Goal: Task Accomplishment & Management: Use online tool/utility

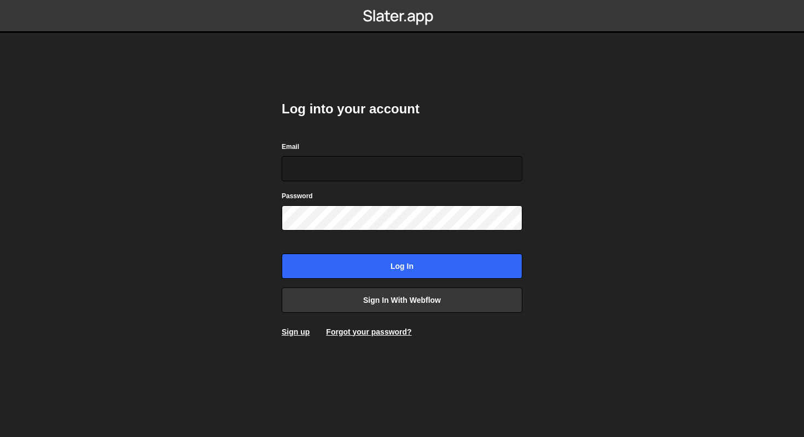
type input "[PERSON_NAME][EMAIL_ADDRESS][DOMAIN_NAME]"
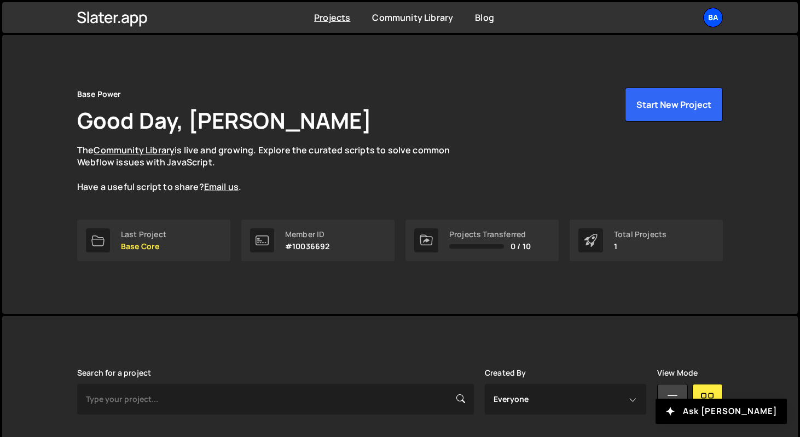
click at [718, 18] on div "Ba" at bounding box center [713, 18] width 20 height 20
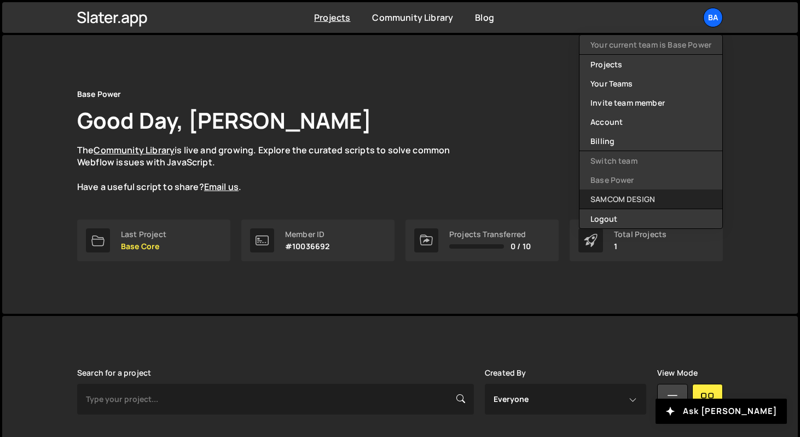
click at [648, 199] on link "SAMCOM DESIGN" at bounding box center [651, 198] width 143 height 19
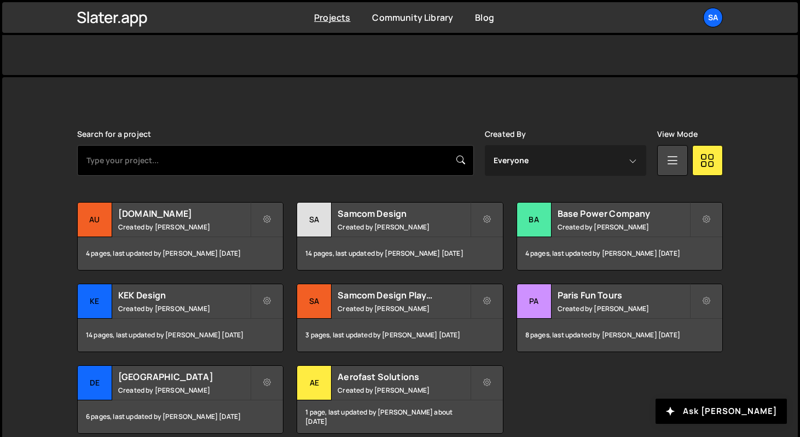
scroll to position [246, 0]
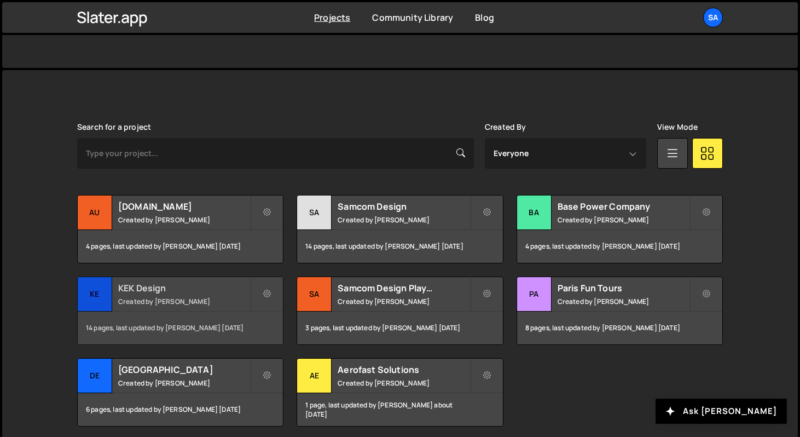
click at [96, 291] on div "KE" at bounding box center [95, 294] width 34 height 34
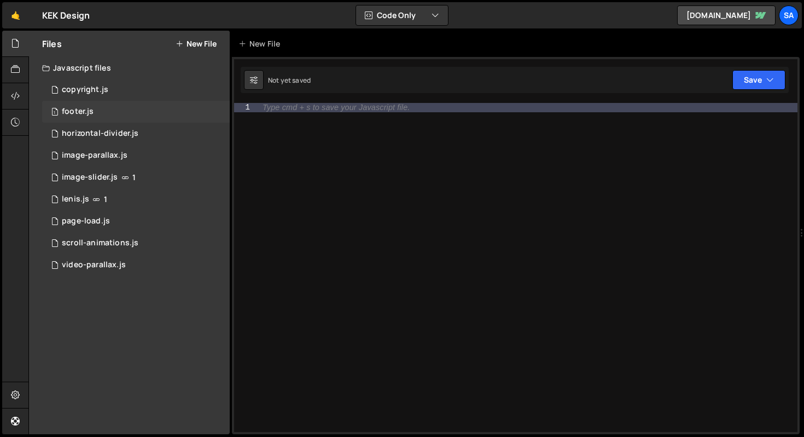
click at [103, 109] on div "1 footer.js 0" at bounding box center [136, 112] width 188 height 22
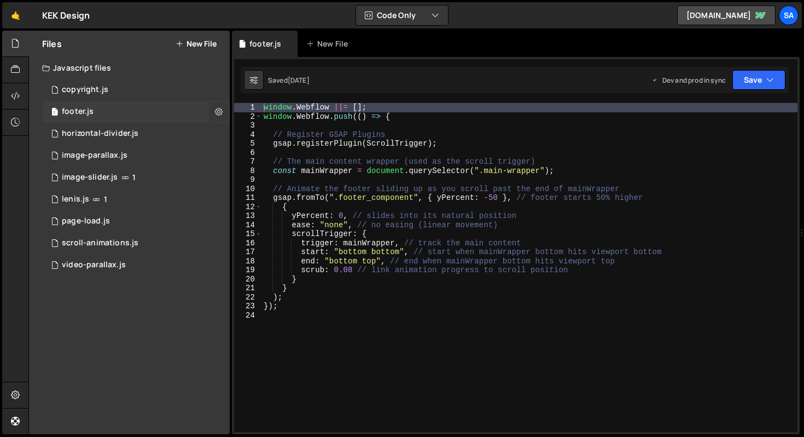
click at [221, 114] on icon at bounding box center [219, 111] width 8 height 10
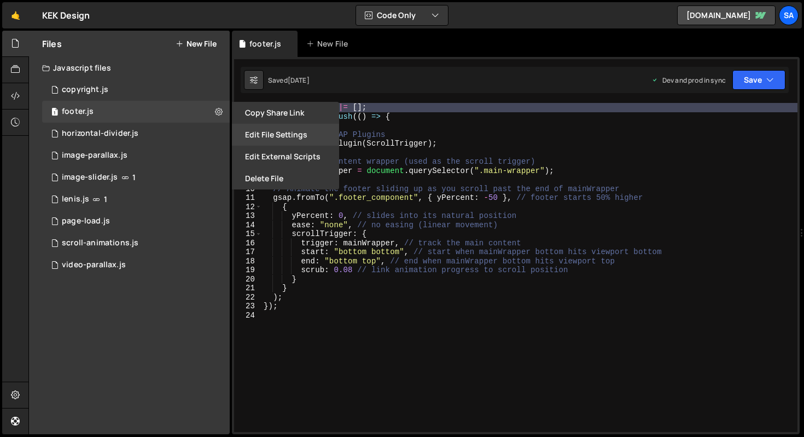
click at [299, 139] on button "Edit File Settings" at bounding box center [285, 135] width 107 height 22
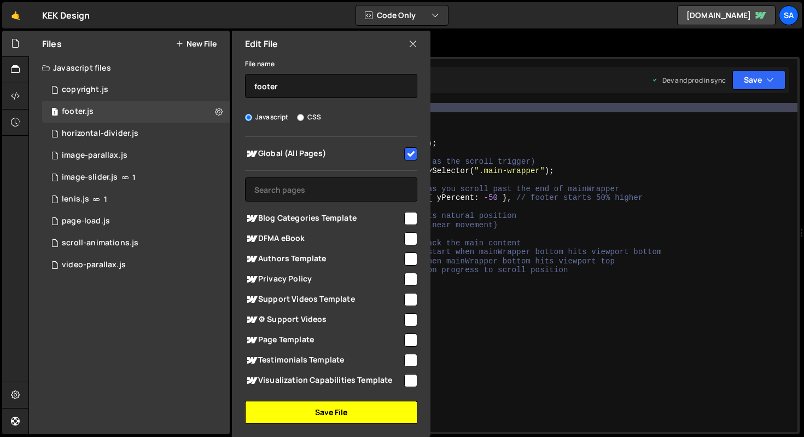
click at [351, 414] on button "Save File" at bounding box center [331, 412] width 172 height 23
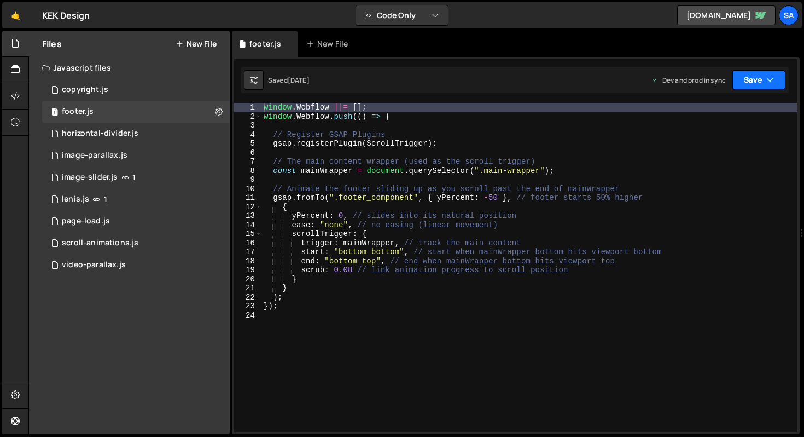
click at [755, 84] on button "Save" at bounding box center [759, 80] width 53 height 20
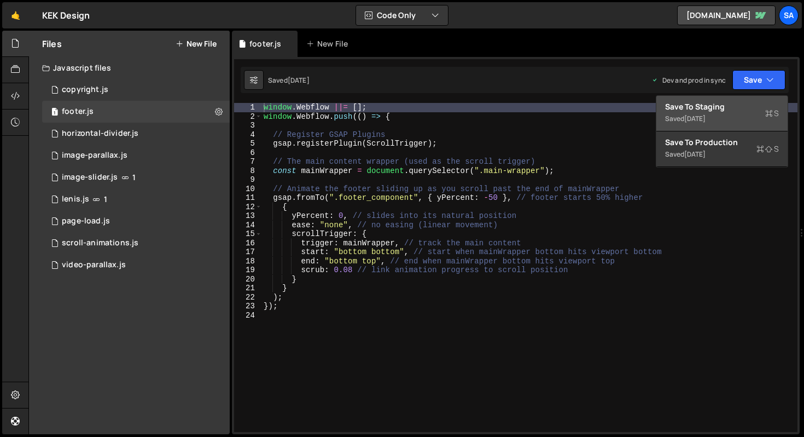
click at [734, 101] on button "Save to Staging S Saved [DATE]" at bounding box center [722, 114] width 131 height 36
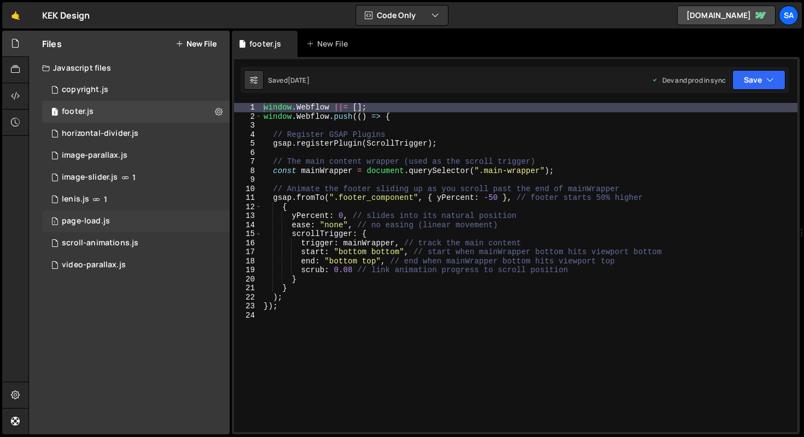
click at [129, 222] on div "1 page-load.js 0" at bounding box center [136, 221] width 188 height 22
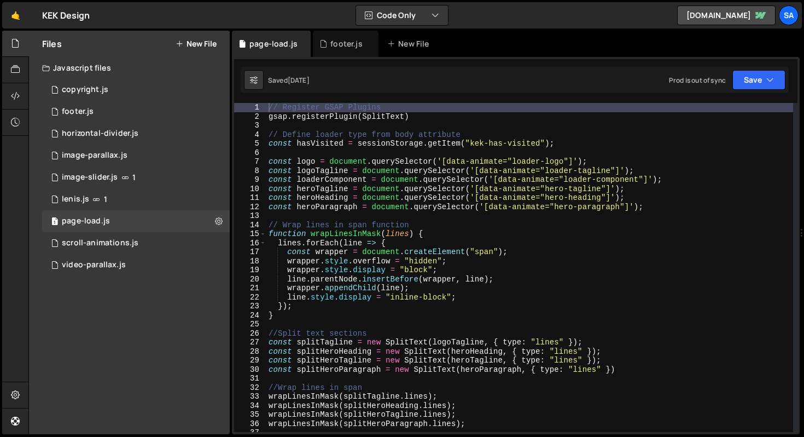
click at [601, 136] on div "// Register GSAP Plugins gsap . registerPlugin ( SplitText ) // Define loader t…" at bounding box center [529, 276] width 527 height 347
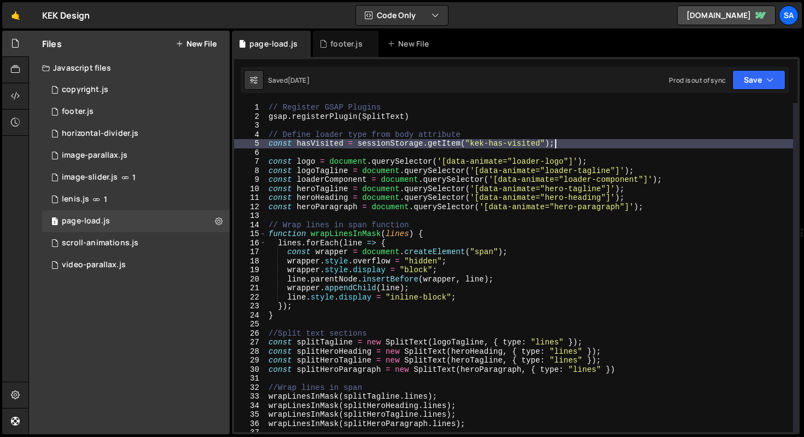
click at [599, 139] on div "// Register GSAP Plugins gsap . registerPlugin ( SplitText ) // Define loader t…" at bounding box center [529, 276] width 527 height 347
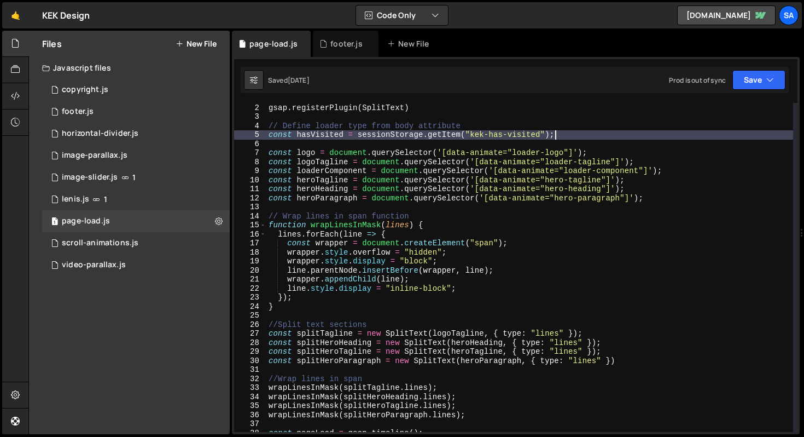
scroll to position [17, 0]
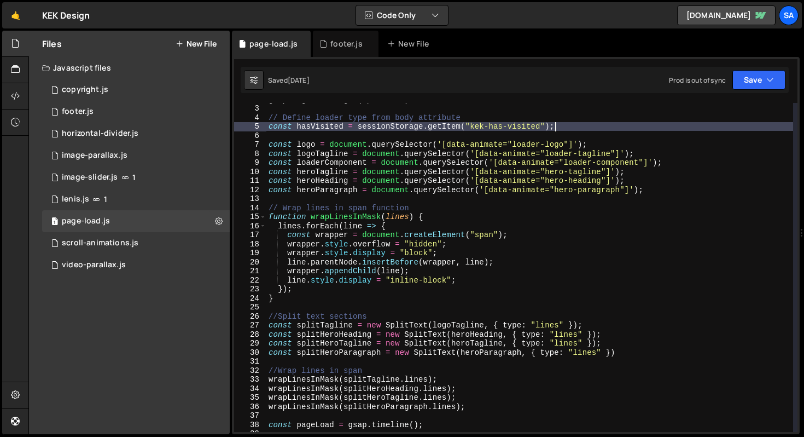
click at [572, 119] on div "gsap . registerPlugin ( SplitText ) // Define loader type from body attribute c…" at bounding box center [529, 268] width 527 height 347
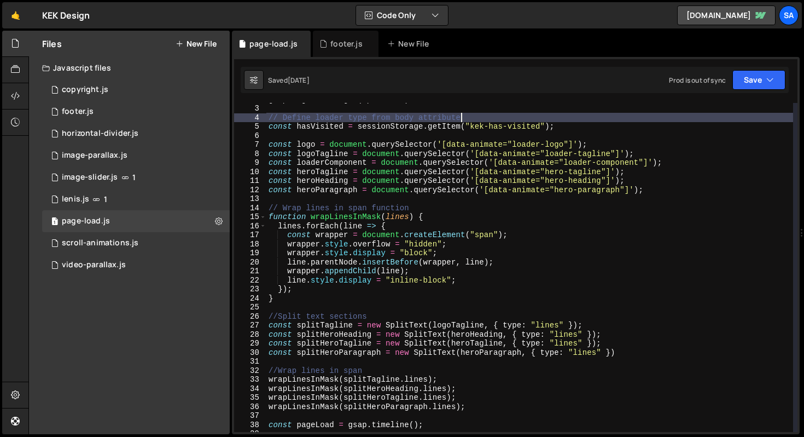
click at [571, 123] on div "gsap . registerPlugin ( SplitText ) // Define loader type from body attribute c…" at bounding box center [529, 268] width 527 height 347
type textarea "const hasVisited = sessionStorage.getItem("kek-has-visited");"
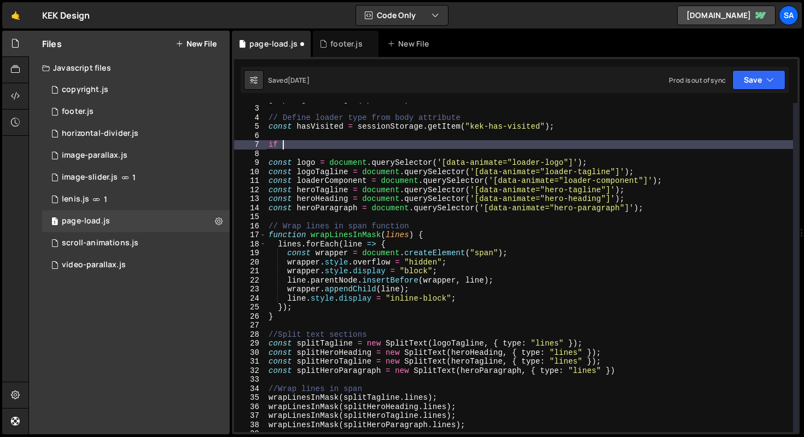
scroll to position [0, 0]
type textarea "i"
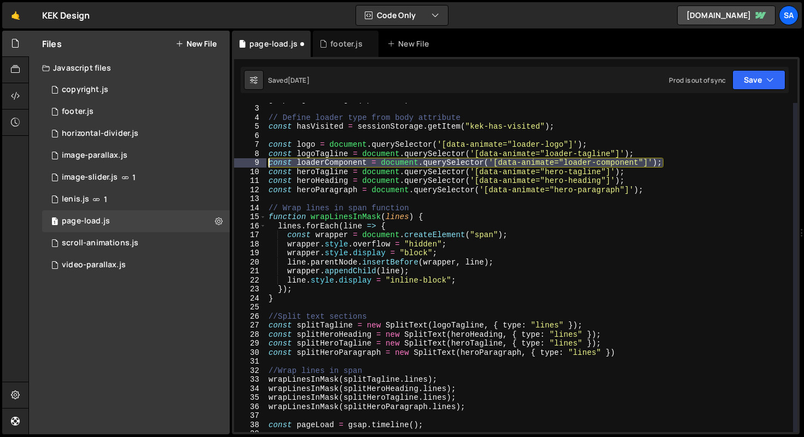
drag, startPoint x: 687, startPoint y: 158, endPoint x: 251, endPoint y: 160, distance: 436.1
click at [251, 160] on div "const hasVisited = sessionStorage.getItem("kek-has-visited"); 2 3 4 5 6 7 8 9 1…" at bounding box center [516, 267] width 564 height 329
type textarea "const loaderComponent = document.querySelector('[data-animate="loader-component…"
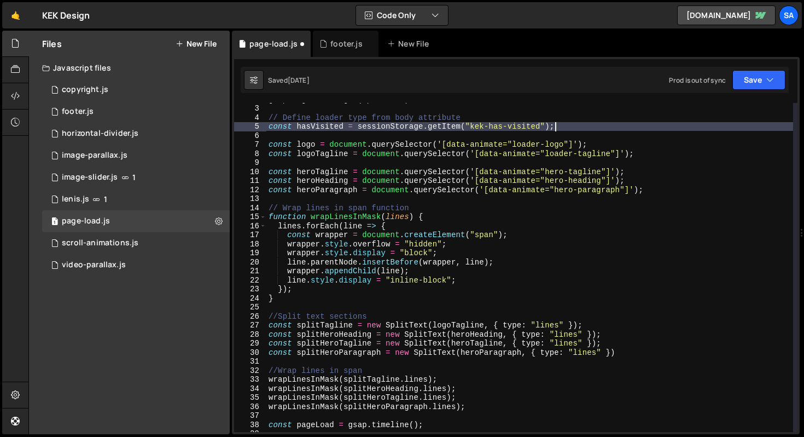
click at [589, 128] on div "gsap . registerPlugin ( SplitText ) // Define loader type from body attribute c…" at bounding box center [529, 268] width 527 height 347
type textarea "const hasVisited = sessionStorage.getItem("kek-has-visited");"
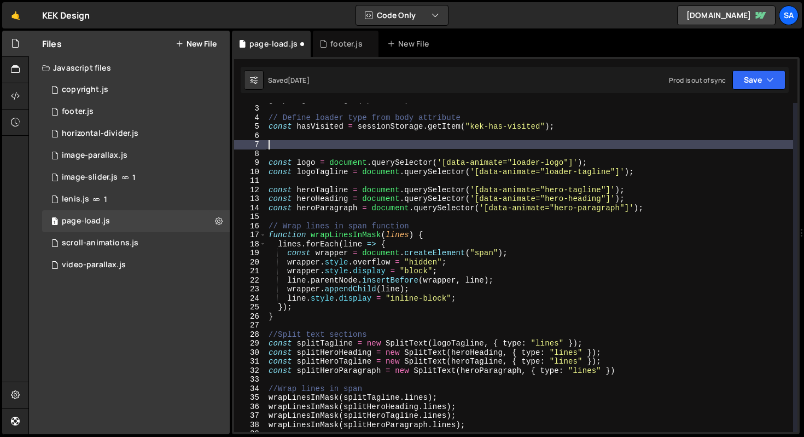
paste textarea "const loaderComponent = document.querySelector('[data-animate="loader-component…"
type textarea "const loaderComponent = document.querySelector('[data-animate="loader-component…"
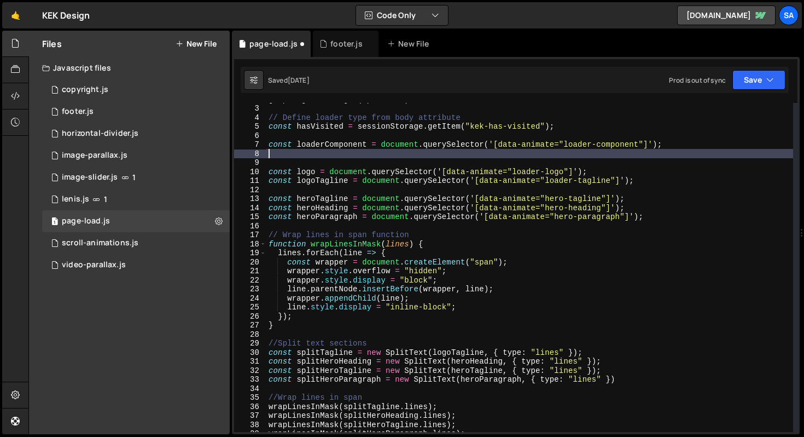
click at [593, 135] on div "gsap . registerPlugin ( SplitText ) // Define loader type from body attribute c…" at bounding box center [529, 268] width 527 height 347
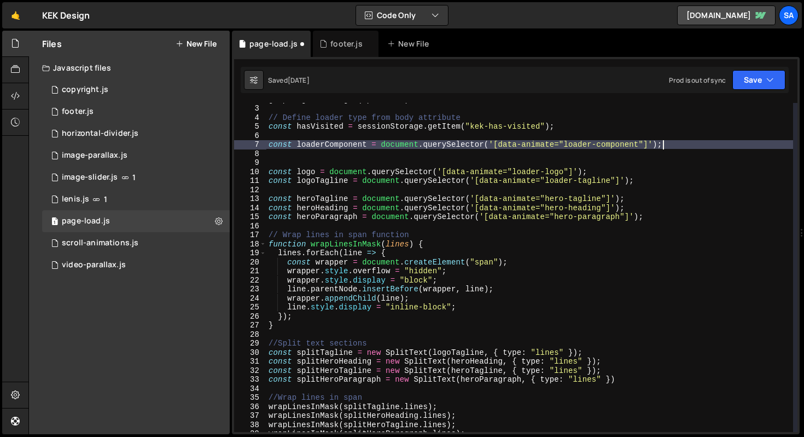
click at [690, 141] on div "gsap . registerPlugin ( SplitText ) // Define loader type from body attribute c…" at bounding box center [529, 268] width 527 height 347
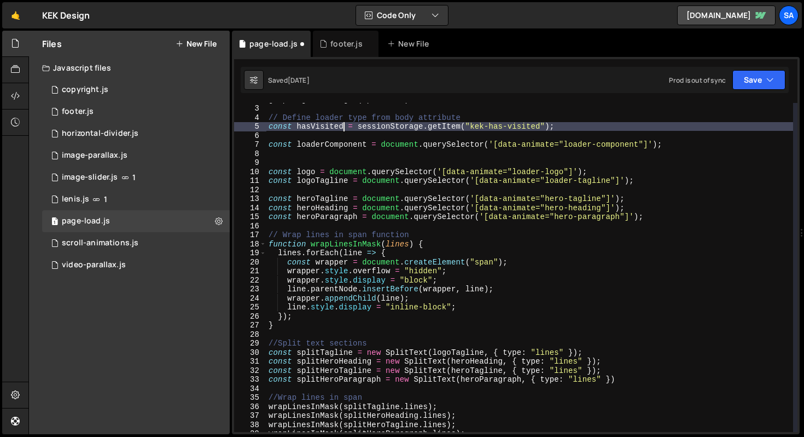
drag, startPoint x: 345, startPoint y: 130, endPoint x: 338, endPoint y: 134, distance: 7.6
click at [344, 130] on div "gsap . registerPlugin ( SplitText ) // Define loader type from body attribute c…" at bounding box center [529, 268] width 527 height 347
type textarea "const hasVisited = sessionStorage.getItem("kek-has-visited");"
click at [338, 134] on div "gsap . registerPlugin ( SplitText ) // Define loader type from body attribute c…" at bounding box center [529, 268] width 527 height 347
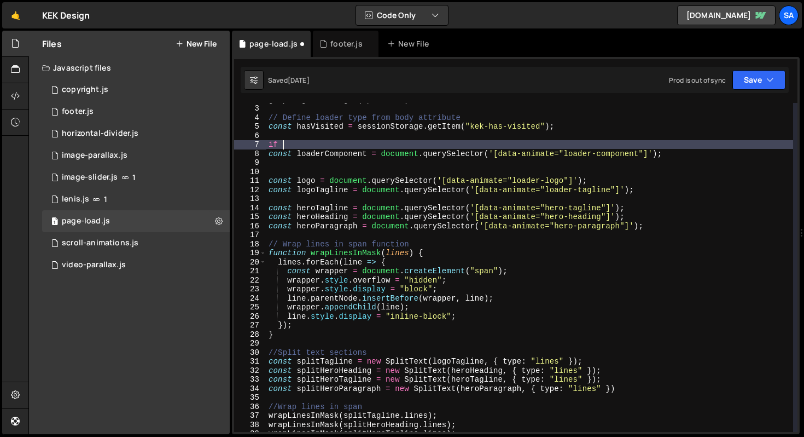
type textarea "i"
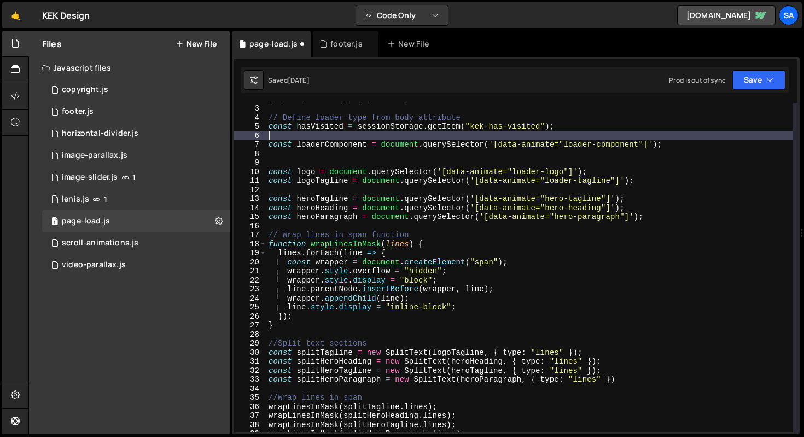
type textarea "const hasVisited = sessionStorage.getItem("kek-has-visited");"
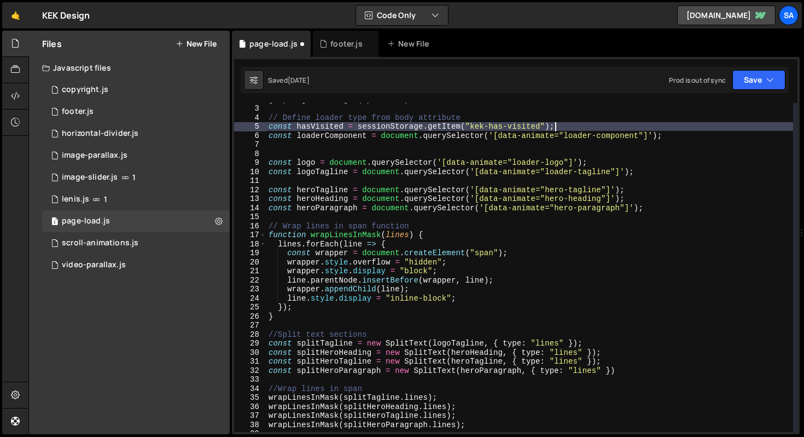
scroll to position [21, 0]
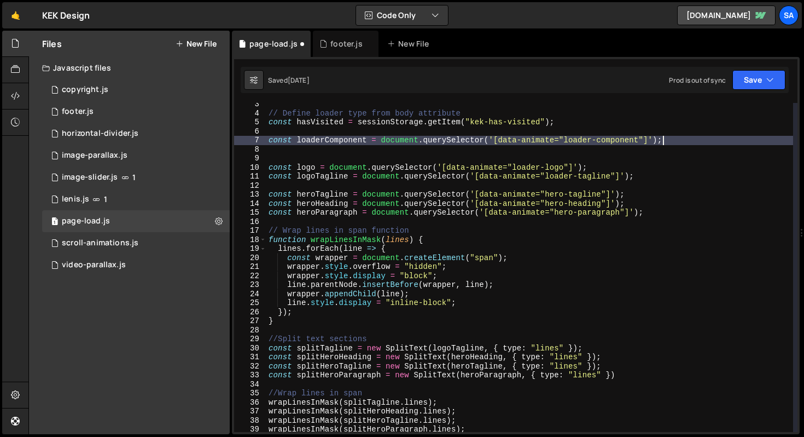
click at [689, 137] on div "// Define loader type from body attribute const hasVisited = sessionStorage . g…" at bounding box center [529, 273] width 527 height 347
type textarea "const loaderComponent = document.querySelector('[data-animate="loader-component…"
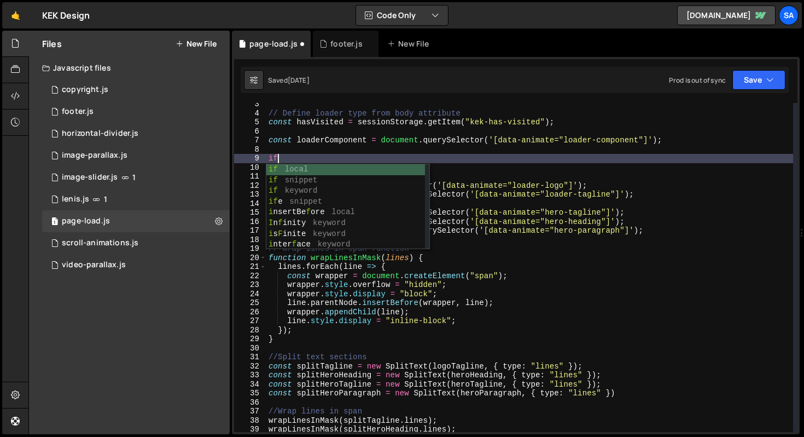
scroll to position [0, 0]
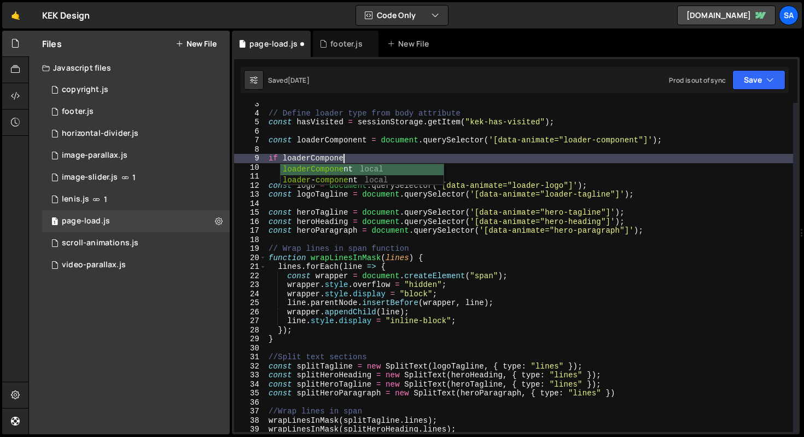
type textarea "if loaderComponent"
click at [281, 152] on div "// Define loader type from body attribute const hasVisited = sessionStorage . g…" at bounding box center [529, 273] width 527 height 347
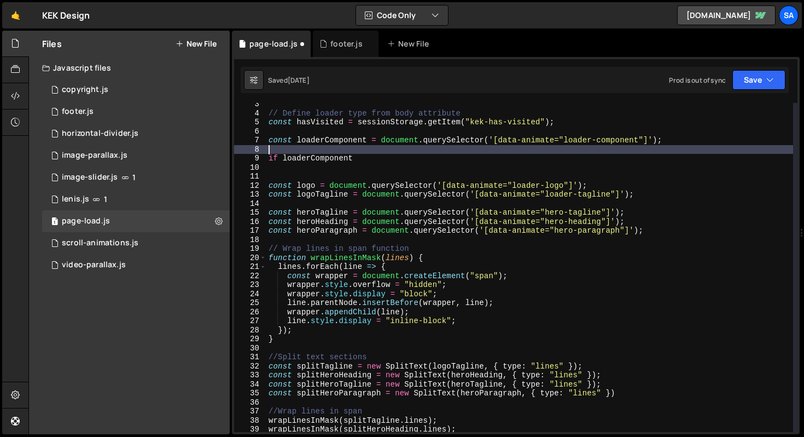
scroll to position [0, 0]
drag, startPoint x: 283, startPoint y: 157, endPoint x: 292, endPoint y: 154, distance: 8.7
click at [284, 157] on div "// Define loader type from body attribute const hasVisited = sessionStorage . g…" at bounding box center [529, 273] width 527 height 347
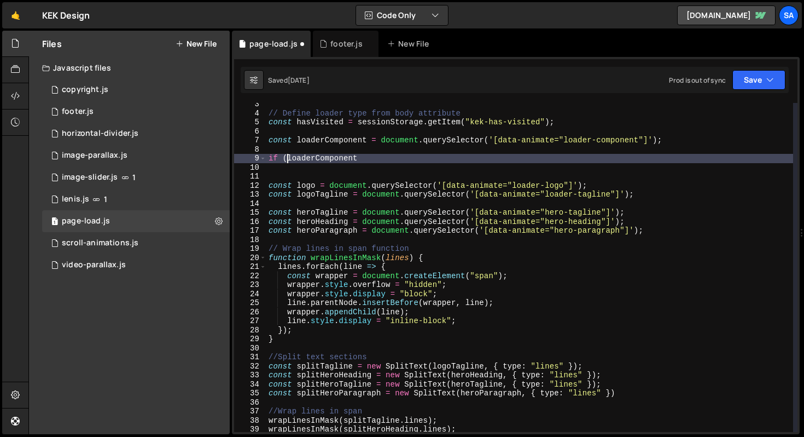
scroll to position [0, 1]
click at [376, 160] on div "// Define loader type from body attribute const hasVisited = sessionStorage . g…" at bounding box center [529, 273] width 527 height 347
type textarea "if (loaderComponent)"
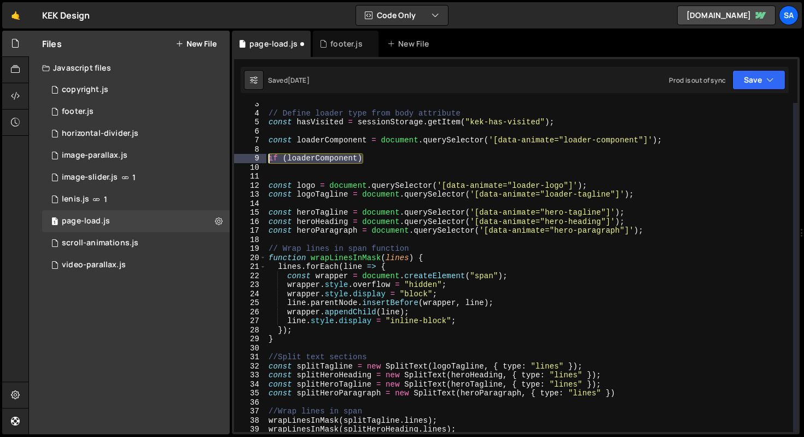
drag, startPoint x: 373, startPoint y: 160, endPoint x: 239, endPoint y: 155, distance: 134.2
click at [239, 155] on div "if (loaderComponent) 3 4 5 6 7 8 9 10 11 12 13 14 15 16 17 18 19 20 21 22 23 24…" at bounding box center [516, 267] width 564 height 329
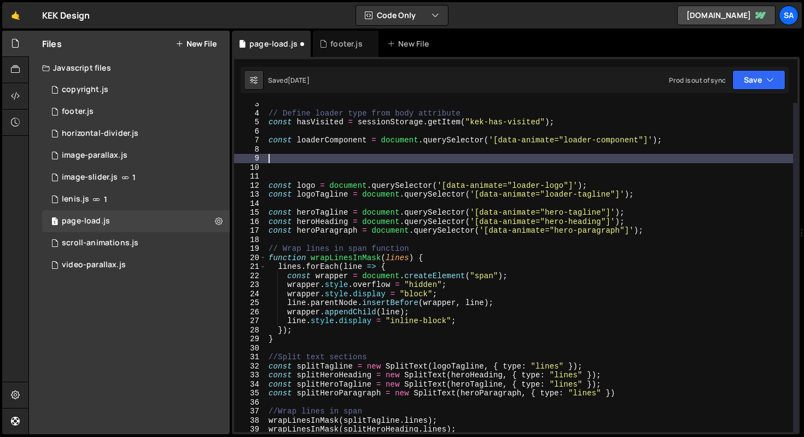
scroll to position [0, 0]
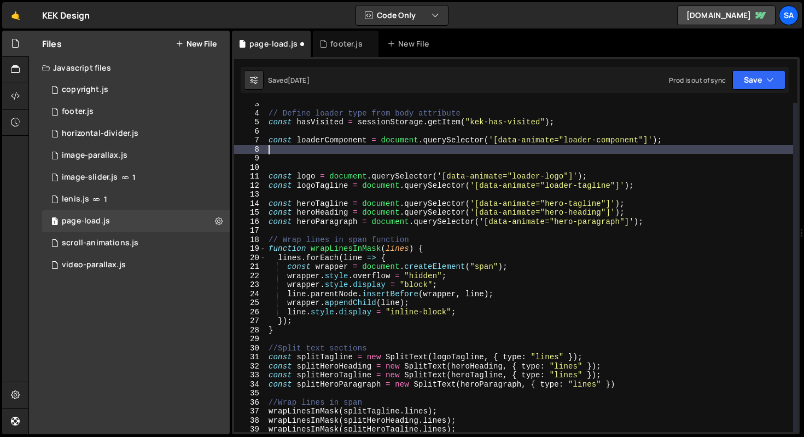
type textarea "const loaderComponent = document.querySelector('[data-animate="loader-component…"
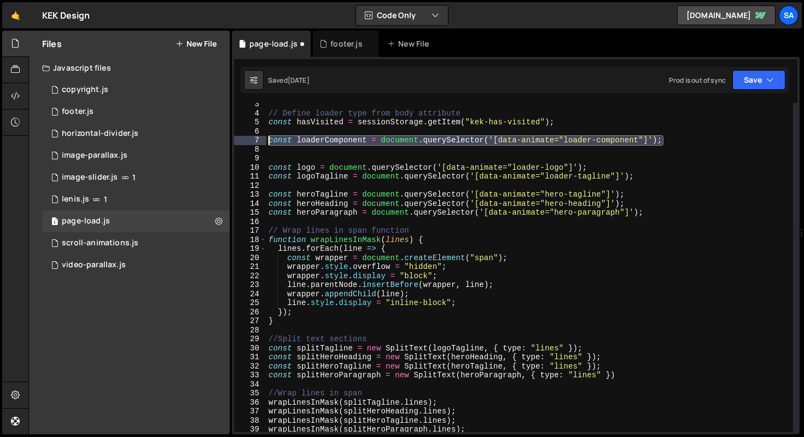
drag, startPoint x: 680, startPoint y: 140, endPoint x: 256, endPoint y: 136, distance: 424.1
click at [256, 136] on div "const loaderComponent = document.querySelector('[data-animate="loader-component…" at bounding box center [516, 267] width 564 height 329
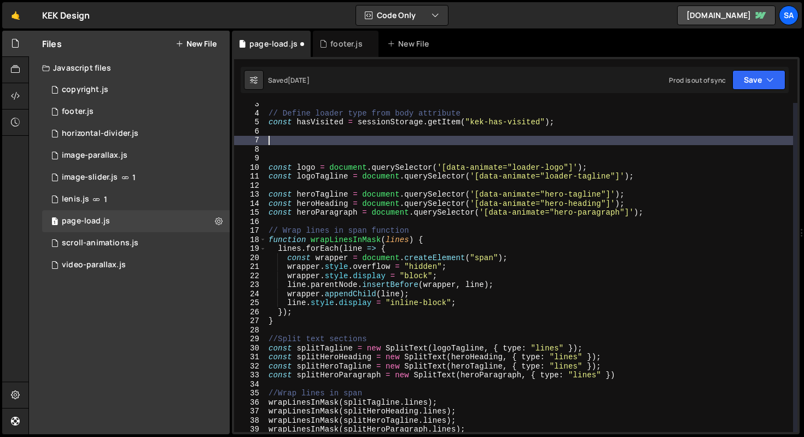
click at [288, 188] on div "// Define loader type from body attribute const hasVisited = sessionStorage . g…" at bounding box center [529, 273] width 527 height 347
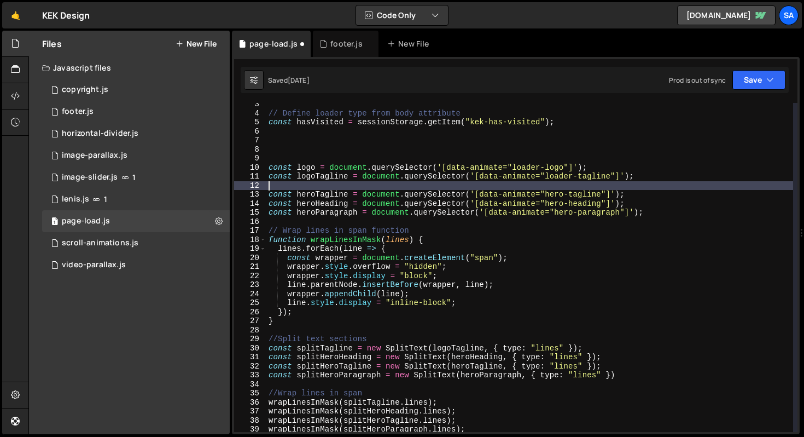
paste textarea "const loaderComponent = document.querySelector('[data-animate="loader-component…"
type textarea "const loaderComponent = document.querySelector('[data-animate="loader-component…"
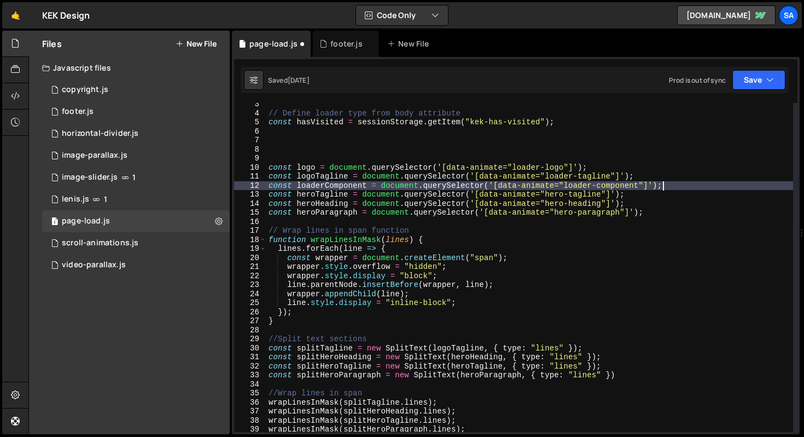
click at [293, 148] on div "// Define loader type from body attribute const hasVisited = sessionStorage . g…" at bounding box center [529, 273] width 527 height 347
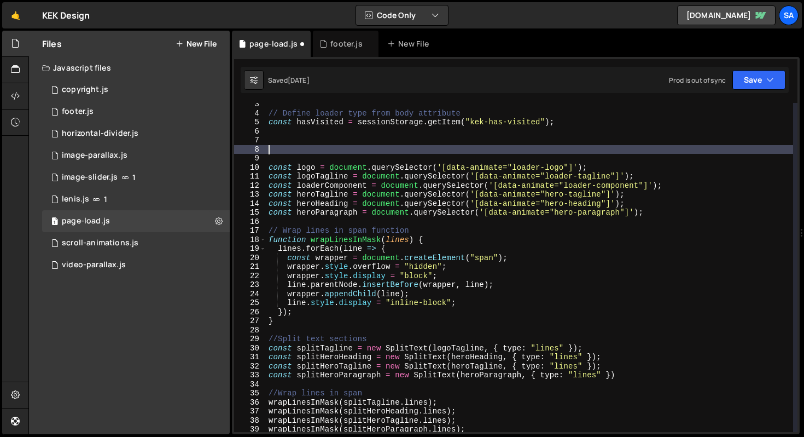
type textarea "\"
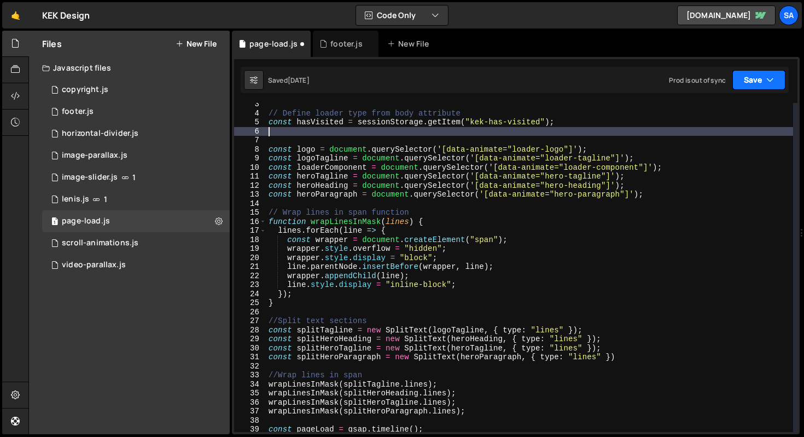
click at [761, 88] on button "Save" at bounding box center [759, 80] width 53 height 20
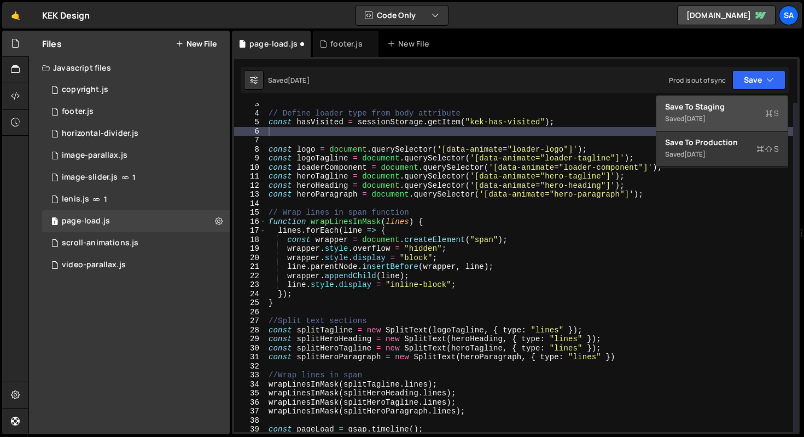
click at [685, 115] on div "Saved [DATE]" at bounding box center [722, 118] width 114 height 13
